Goal: Register for event/course

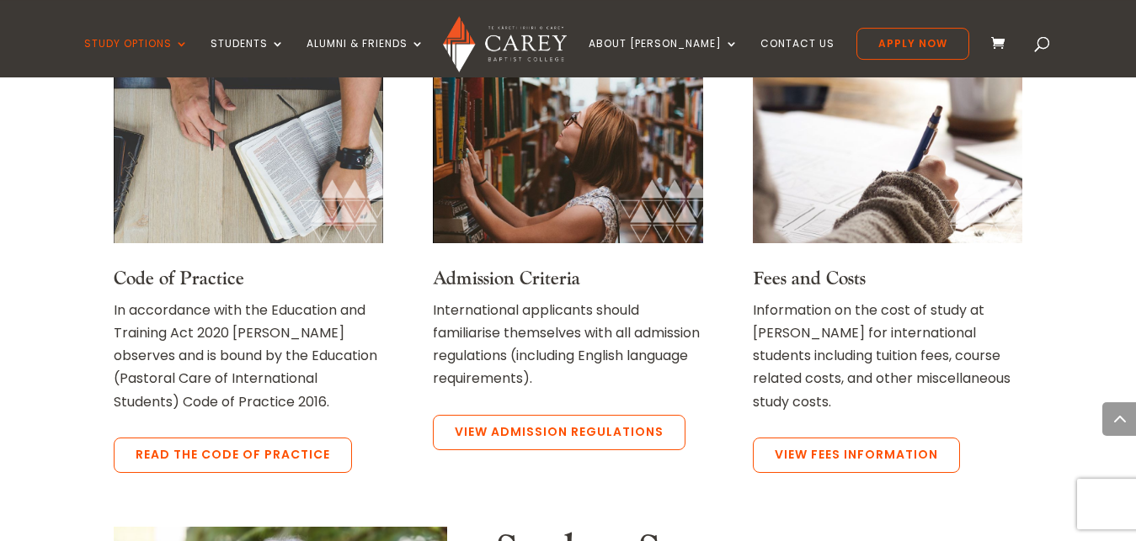
scroll to position [1417, 0]
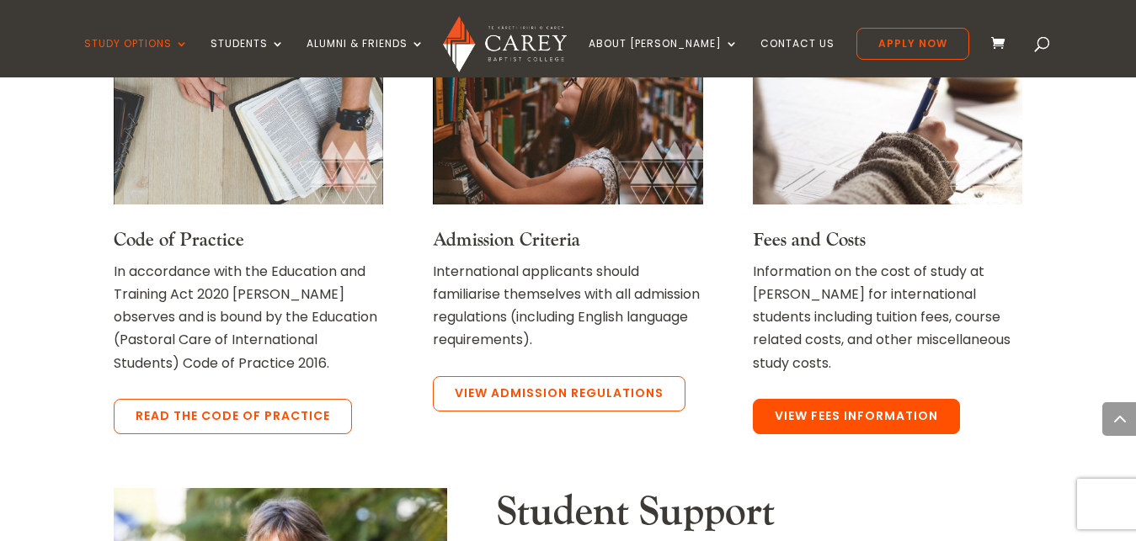
click at [834, 429] on link "View Fees Information" at bounding box center [856, 416] width 207 height 35
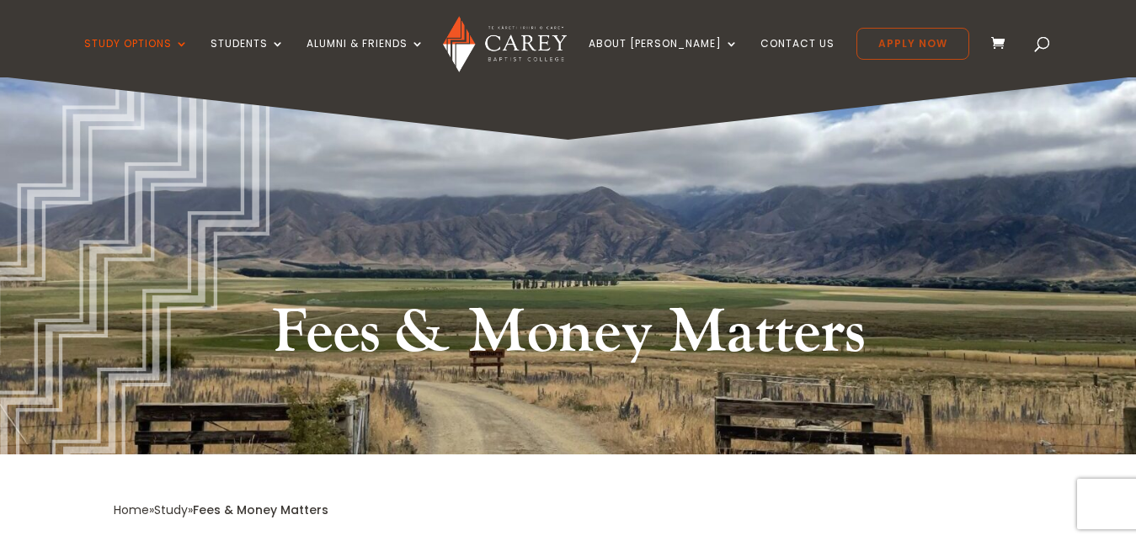
click at [892, 43] on link "Apply Now" at bounding box center [912, 44] width 113 height 32
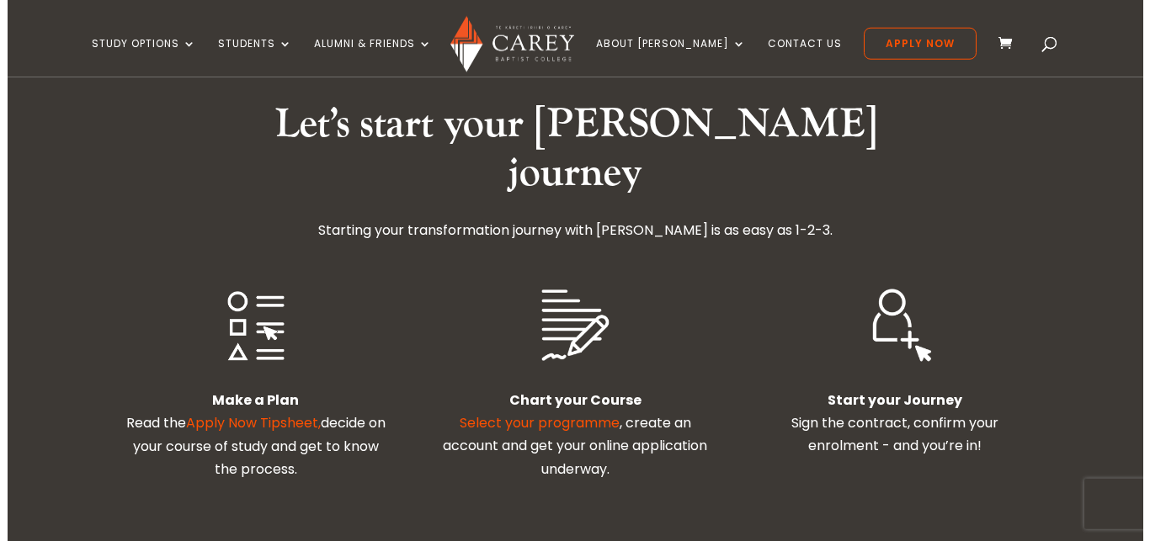
scroll to position [472, 0]
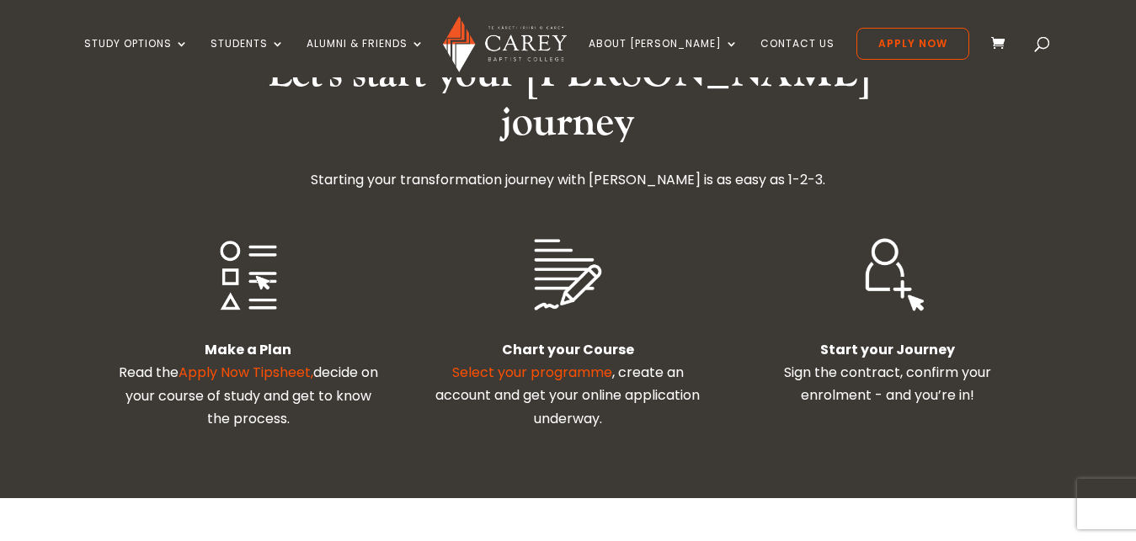
click at [546, 363] on link "Select your programme" at bounding box center [532, 372] width 160 height 19
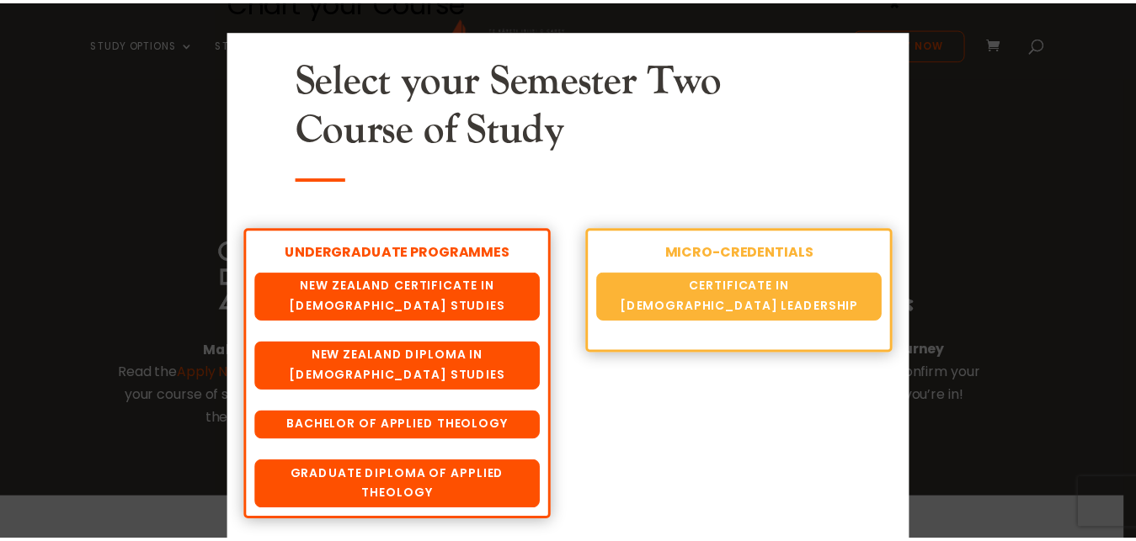
scroll to position [25, 0]
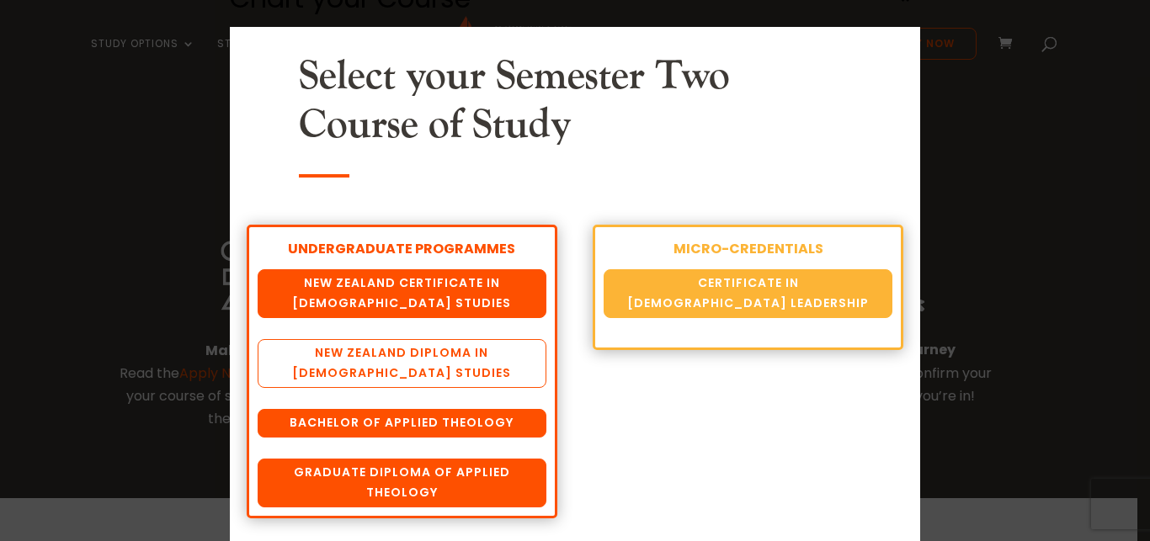
click at [409, 363] on link "New Zealand Diploma in [DEMOGRAPHIC_DATA] Studies" at bounding box center [402, 363] width 288 height 49
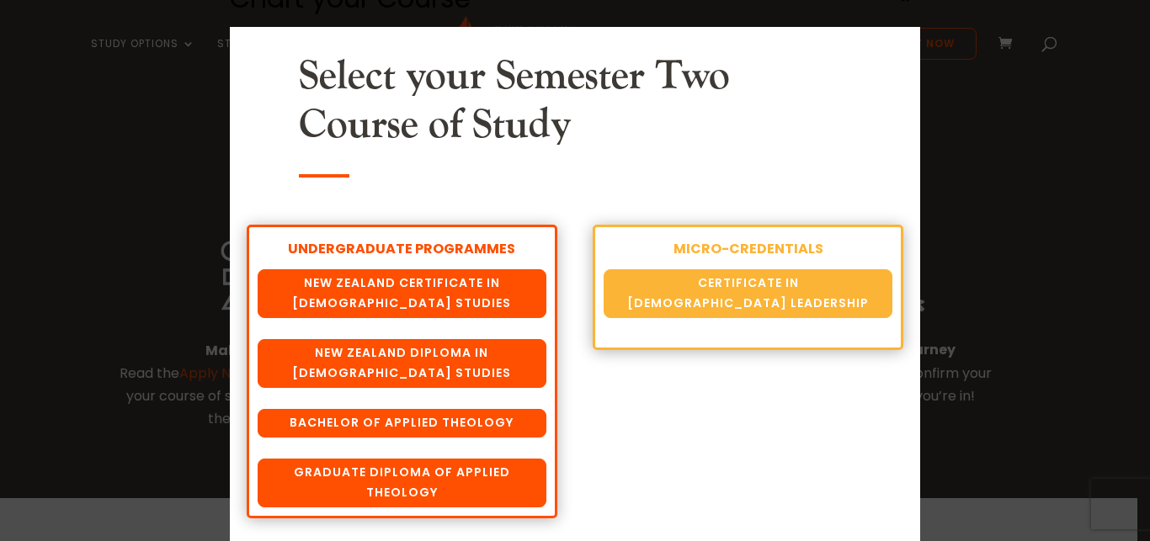
click at [205, 244] on div "Chart your Course Select your Semester Two Course of Study UNDERGRADUATE PROGRA…" at bounding box center [575, 270] width 1150 height 541
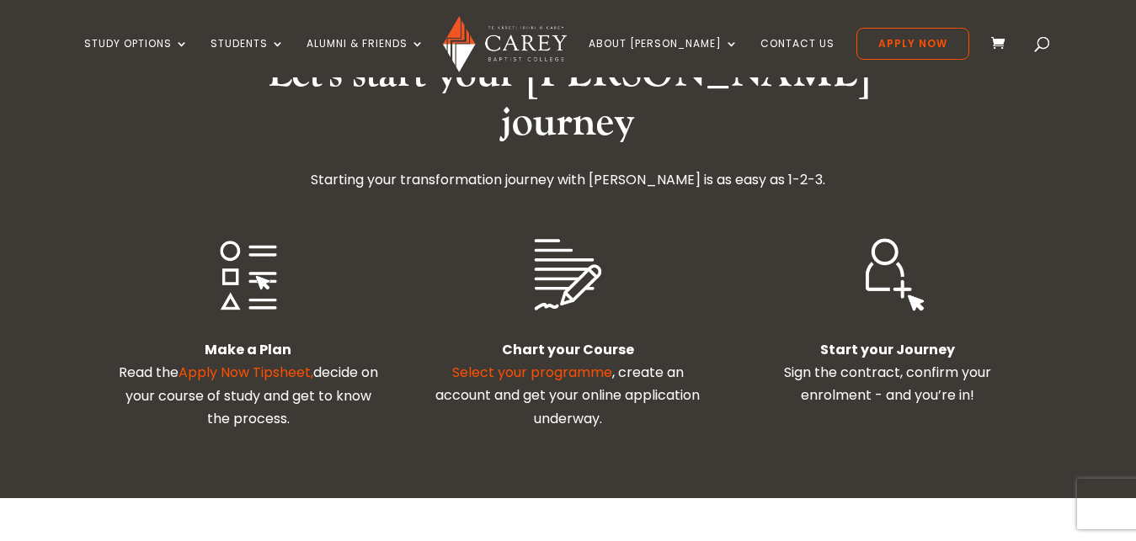
click at [229, 363] on link "Apply Now Tipsheet," at bounding box center [246, 372] width 135 height 19
